Goal: Transaction & Acquisition: Book appointment/travel/reservation

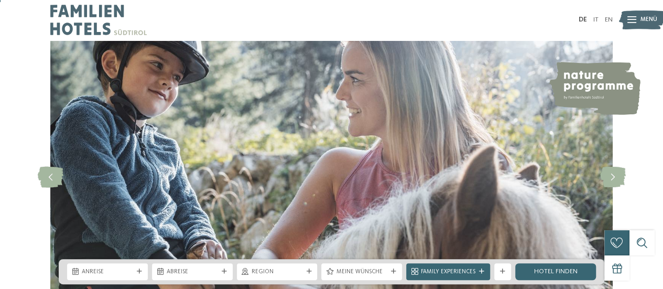
click at [532, 122] on div "slide 1 of 5" at bounding box center [331, 177] width 663 height 273
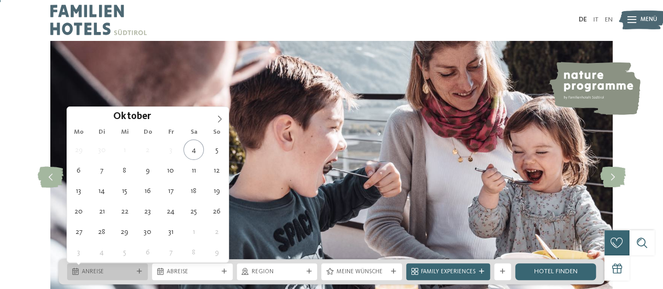
click at [76, 271] on icon at bounding box center [75, 272] width 6 height 7
click at [220, 116] on icon at bounding box center [219, 118] width 7 height 7
type input "****"
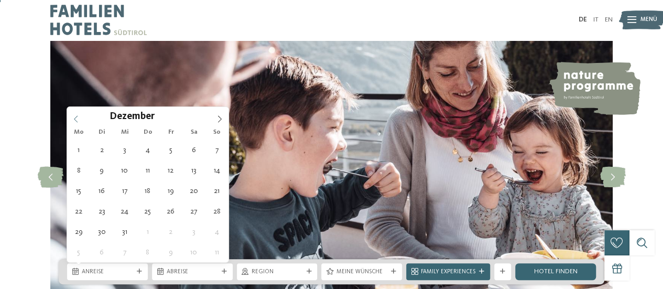
click at [78, 120] on icon at bounding box center [75, 118] width 7 height 7
type div "[DATE]"
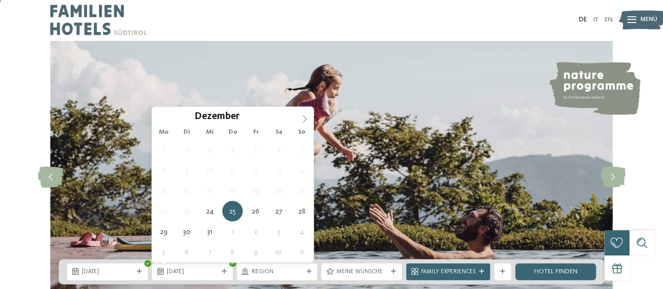
type input "****"
click at [304, 121] on icon at bounding box center [304, 118] width 7 height 7
type div "[DATE]"
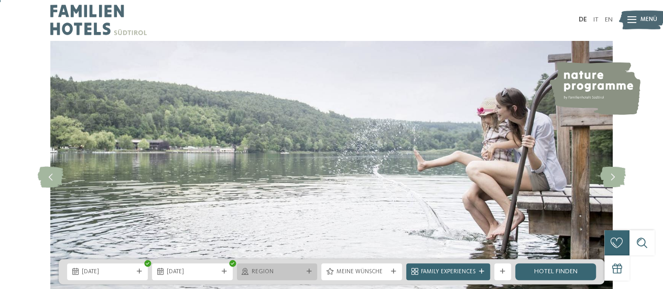
click at [304, 270] on div "Region" at bounding box center [278, 271] width 56 height 9
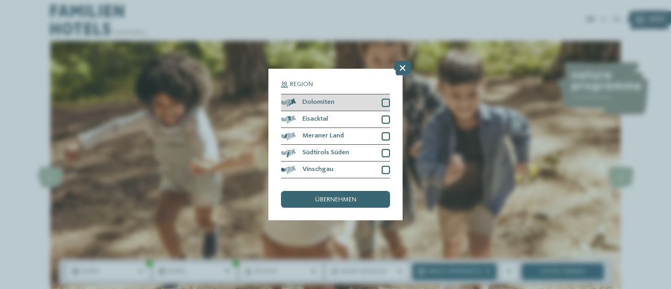
click at [385, 105] on div at bounding box center [386, 103] width 8 height 8
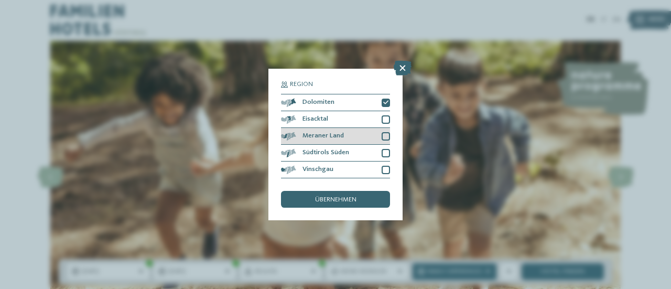
click at [384, 134] on div at bounding box center [386, 136] width 8 height 8
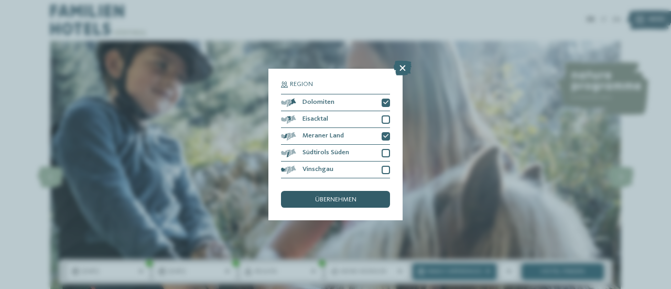
click at [333, 195] on div "übernehmen" at bounding box center [335, 199] width 109 height 17
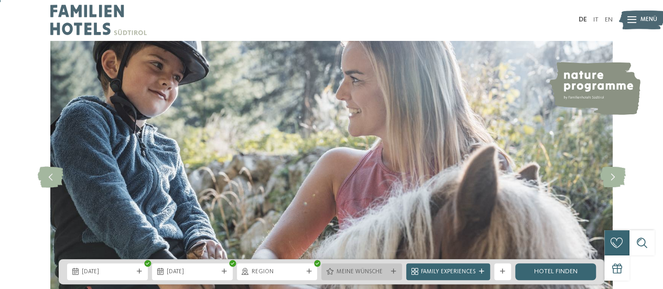
click at [386, 269] on span "Meine Wünsche" at bounding box center [361, 272] width 51 height 8
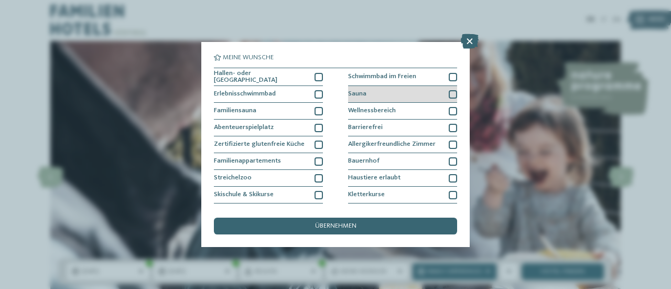
click at [449, 90] on div at bounding box center [453, 94] width 8 height 8
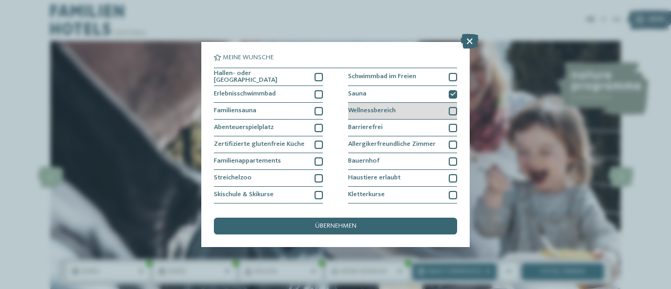
click at [449, 107] on div at bounding box center [453, 111] width 8 height 8
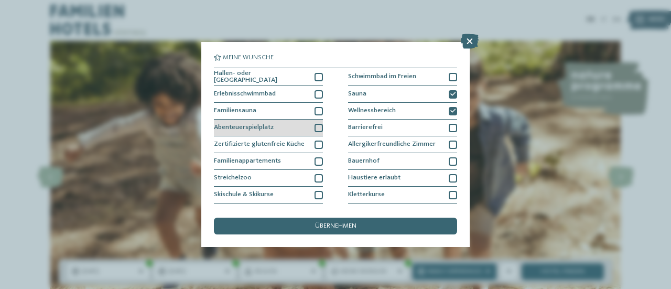
click at [315, 125] on div at bounding box center [319, 128] width 8 height 8
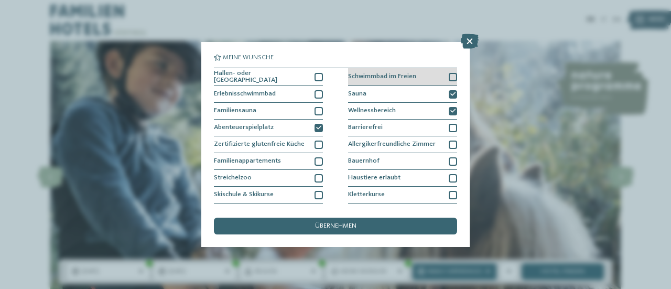
click at [452, 76] on div at bounding box center [453, 77] width 8 height 8
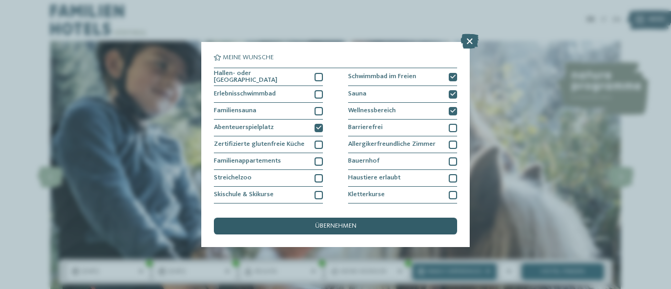
click at [326, 228] on span "übernehmen" at bounding box center [335, 226] width 41 height 7
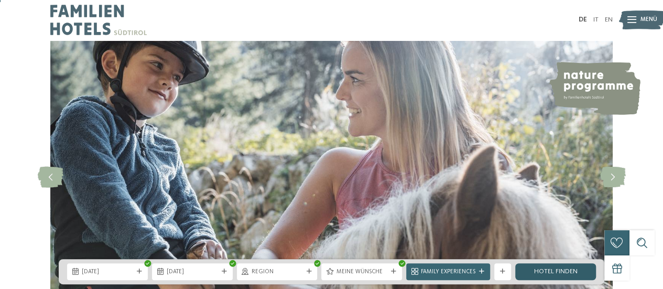
click at [532, 268] on link "Hotel finden" at bounding box center [556, 271] width 81 height 17
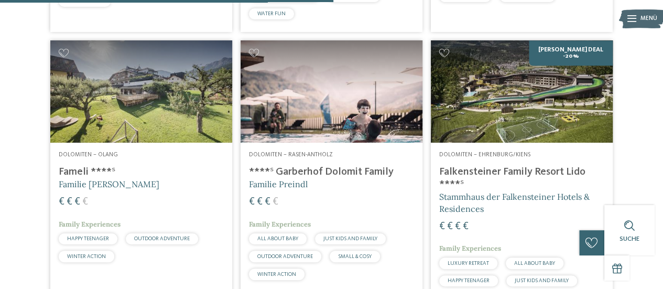
scroll to position [553, 0]
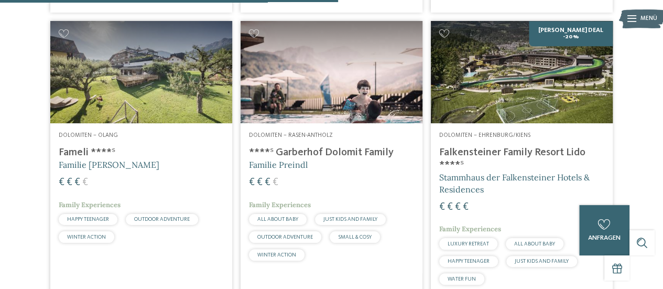
click at [662, 283] on div "6 / 27 Dolomiten – Wolkenstein/Gröden Familyhotel Biancaneve ****ˢ Familie Riff…" at bounding box center [331, 19] width 663 height 566
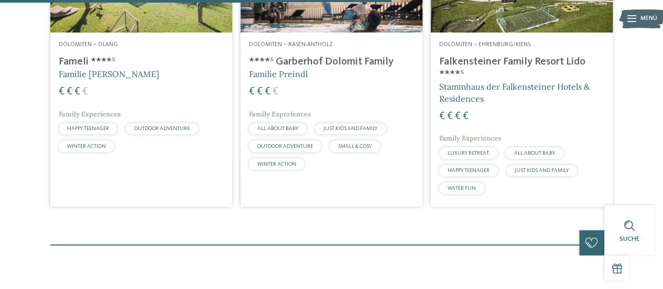
scroll to position [623, 0]
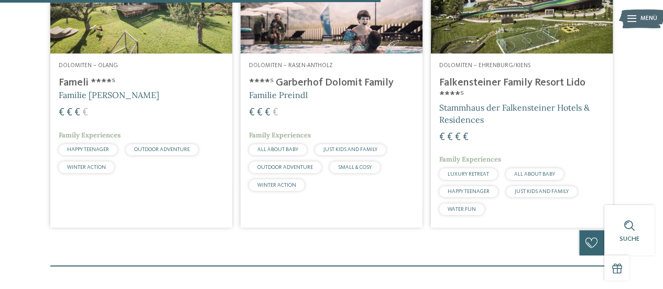
click at [509, 102] on h4 "Falkensteiner Family Resort Lido ****ˢ" at bounding box center [522, 89] width 165 height 25
